Goal: Information Seeking & Learning: Understand process/instructions

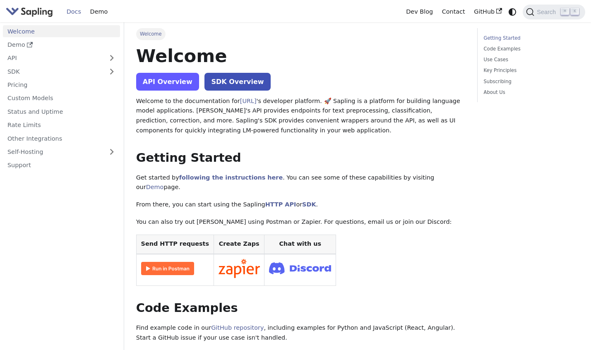
click at [168, 83] on link "API Overview" at bounding box center [167, 82] width 63 height 18
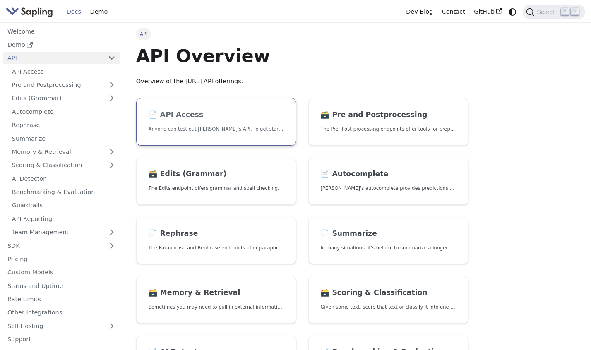
click at [175, 115] on h2 "📄️ API Access" at bounding box center [216, 114] width 135 height 9
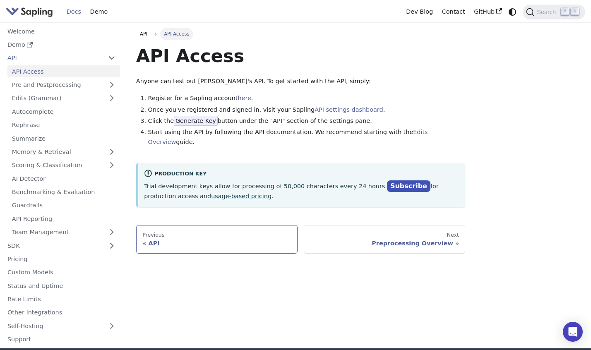
scroll to position [87, 0]
